Goal: Task Accomplishment & Management: Manage account settings

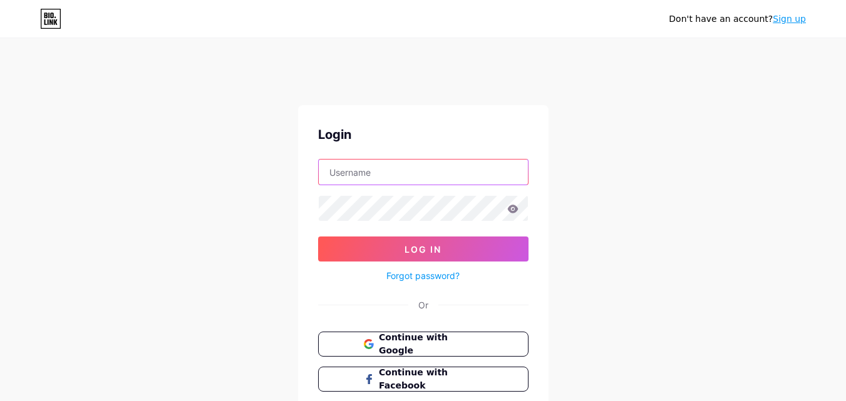
click at [382, 172] on input "text" at bounding box center [423, 172] width 209 height 25
type input "[EMAIL_ADDRESS][DOMAIN_NAME]"
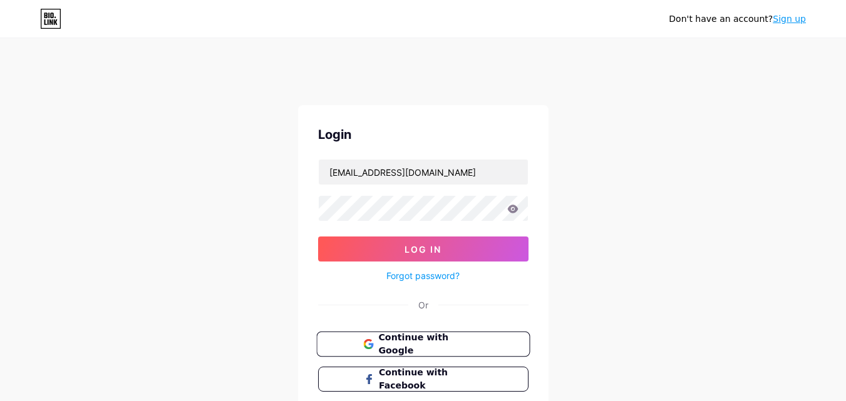
click at [423, 339] on span "Continue with Google" at bounding box center [430, 344] width 105 height 27
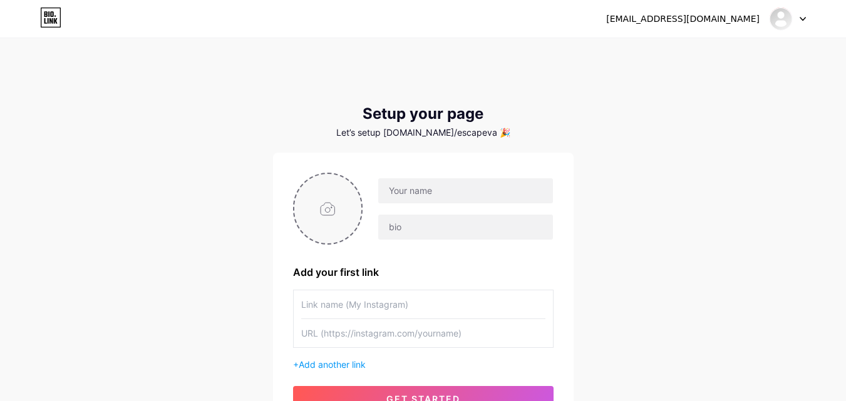
click at [323, 205] on input "file" at bounding box center [328, 208] width 68 height 69
type input "C:\fakepath\escapevrm logo.jpg"
click at [407, 192] on input "text" at bounding box center [465, 190] width 174 height 25
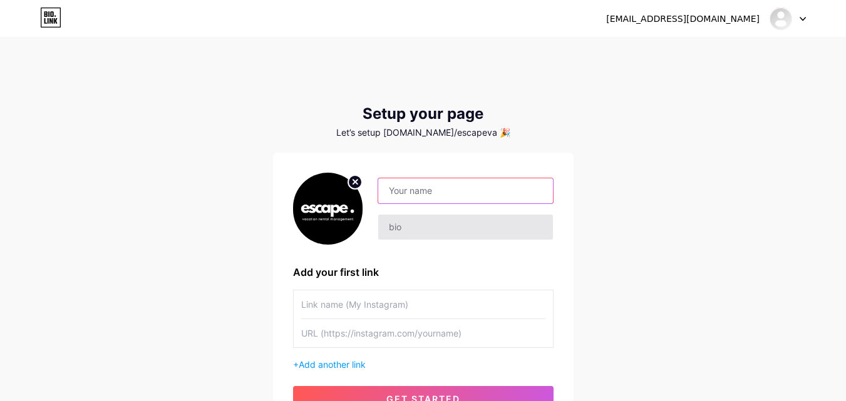
paste input "Escape Vacation Rental Management"
type input "Escape Vacation Rental Management"
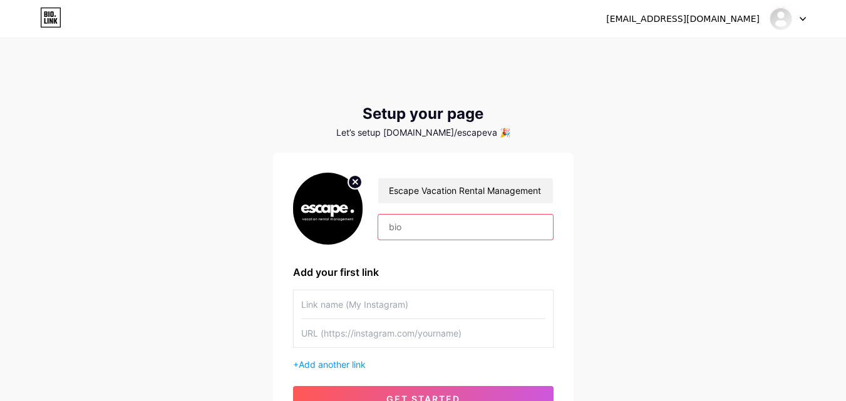
scroll to position [0, 0]
click at [461, 230] on input "text" at bounding box center [465, 227] width 174 height 25
paste input "At Escape, we are passionate about creating unforgettable travel experiences. W…"
type input "At Escape, we are passionate about creating unforgettable travel experiences. W…"
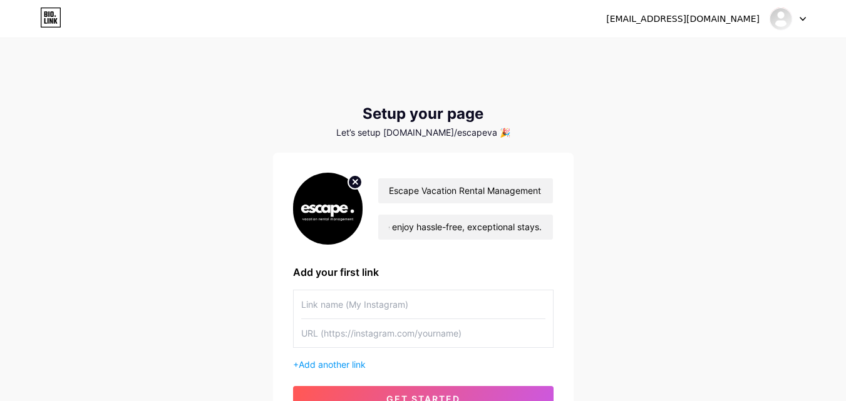
scroll to position [0, 0]
click at [333, 307] on input "text" at bounding box center [423, 304] width 244 height 28
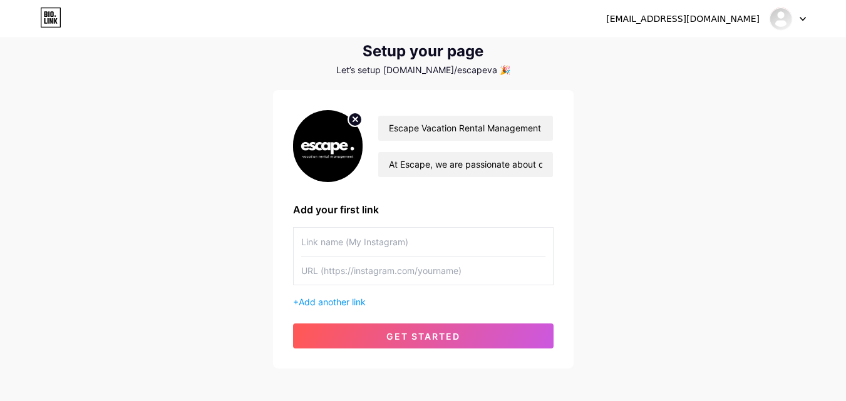
paste input "Short Term Vacation Rental Investment: Is It Right for You?"
type input "Short Term Vacation Rental Investment: Is It Right for You?"
click at [379, 275] on input "text" at bounding box center [423, 271] width 244 height 28
paste input "[URL][DOMAIN_NAME]"
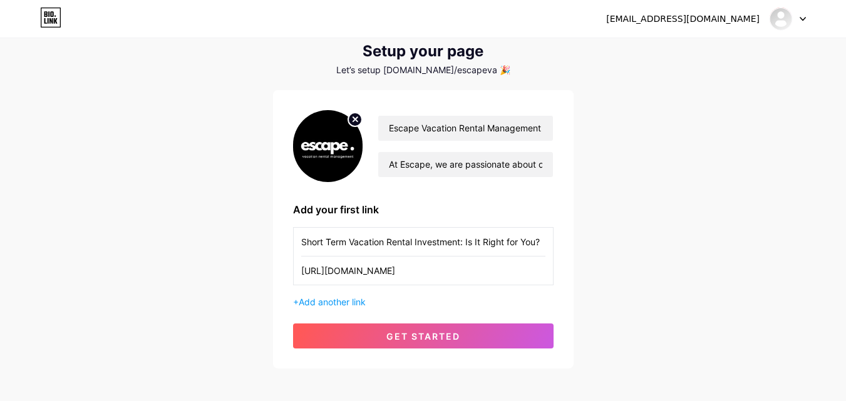
scroll to position [0, 54]
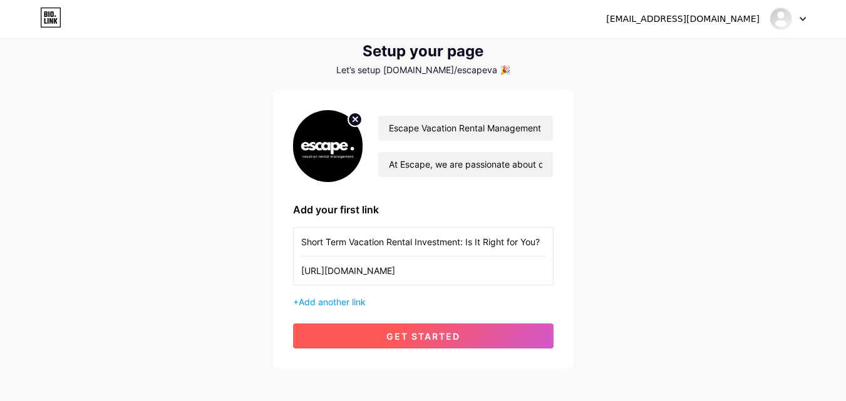
type input "[URL][DOMAIN_NAME]"
click at [388, 336] on span "get started" at bounding box center [423, 336] width 74 height 11
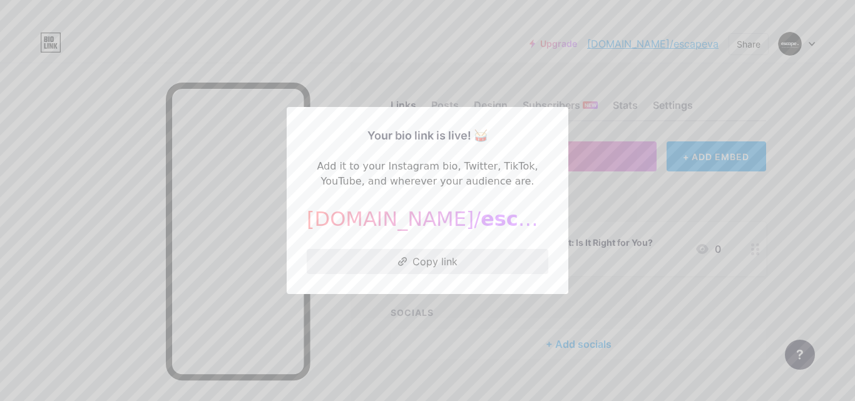
click at [443, 250] on button "Copy link" at bounding box center [428, 261] width 242 height 25
click at [716, 185] on div at bounding box center [427, 200] width 855 height 401
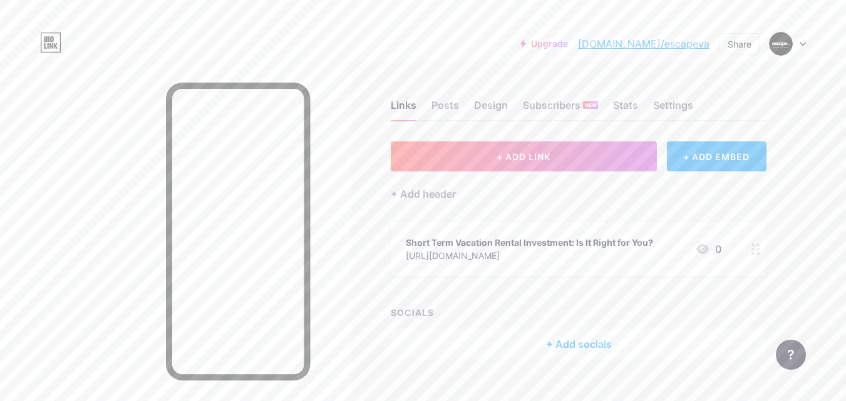
click at [798, 44] on div at bounding box center [787, 44] width 36 height 23
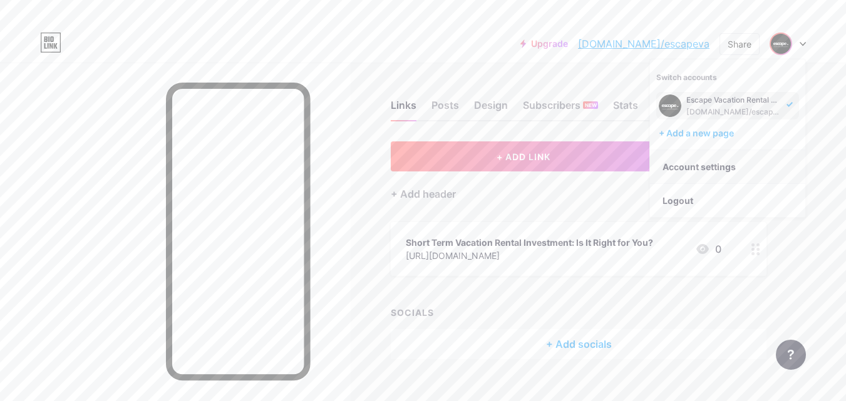
click at [701, 166] on link "Account settings" at bounding box center [727, 167] width 155 height 34
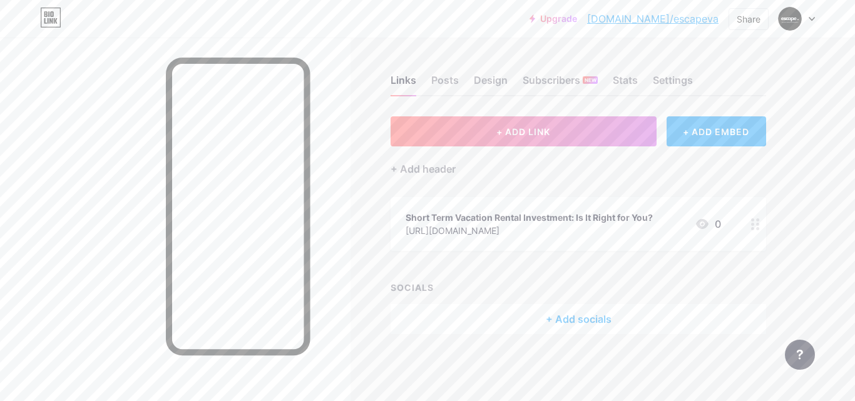
drag, startPoint x: 533, startPoint y: 215, endPoint x: 807, endPoint y: 237, distance: 274.4
click at [807, 237] on div "Links Posts Design Subscribers NEW Stats Settings + ADD LINK + ADD EMBED + Add …" at bounding box center [409, 217] width 819 height 359
click at [669, 21] on link "[DOMAIN_NAME]/escapeva" at bounding box center [652, 18] width 131 height 15
